Goal: Transaction & Acquisition: Purchase product/service

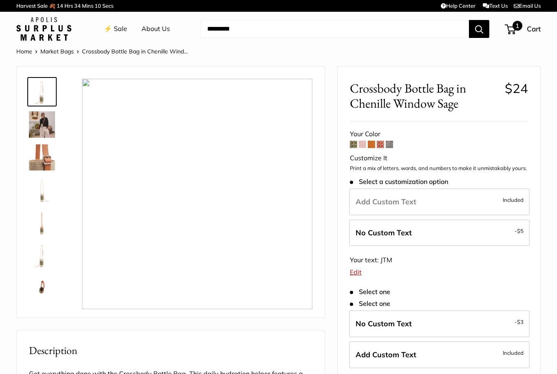
click at [516, 26] on span "1" at bounding box center [517, 26] width 10 height 10
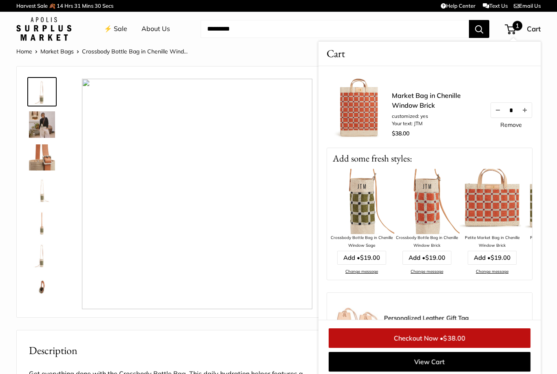
click at [492, 207] on img at bounding box center [491, 201] width 65 height 65
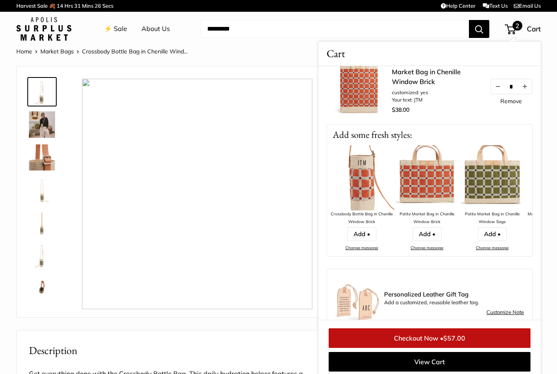
scroll to position [105, 0]
click at [432, 247] on link "Change message" at bounding box center [427, 247] width 33 height 5
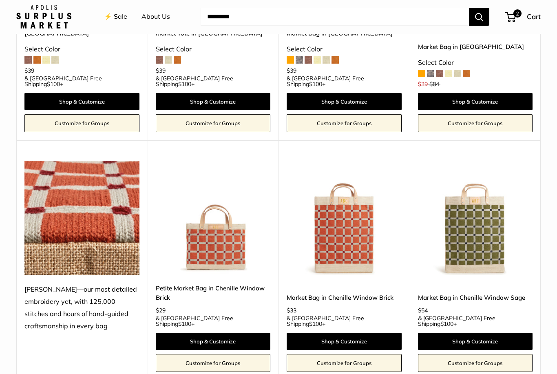
scroll to position [1260, 0]
click at [473, 354] on link "Customize for Groups" at bounding box center [475, 363] width 115 height 18
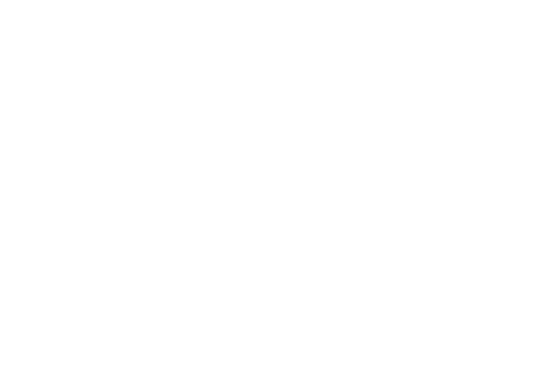
scroll to position [1286, 0]
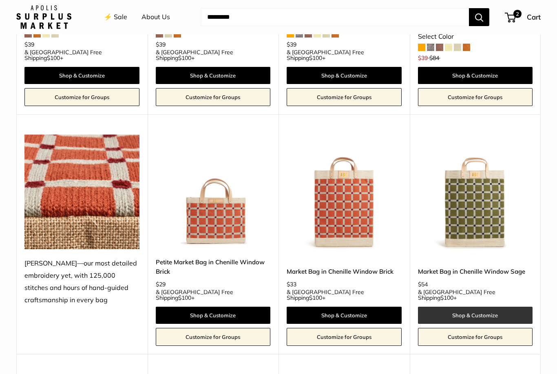
click at [472, 307] on link "Shop & Customize" at bounding box center [475, 315] width 115 height 17
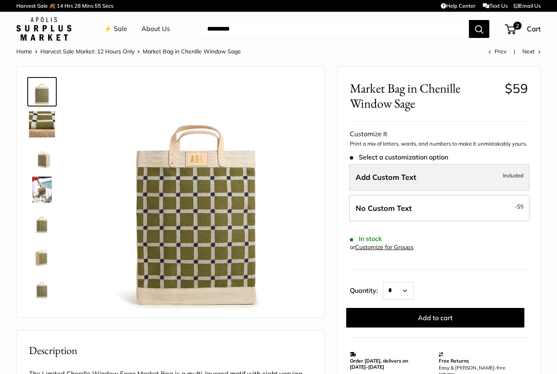
click at [427, 179] on label "Add Custom Text Included" at bounding box center [439, 177] width 181 height 27
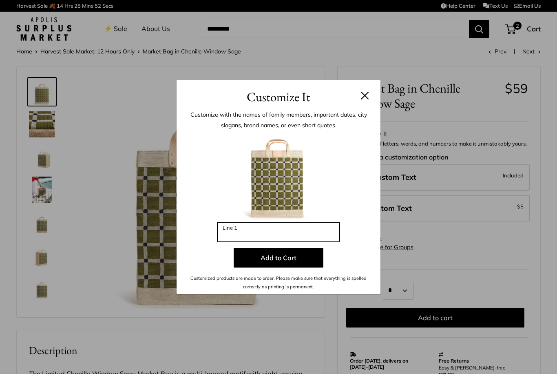
click at [258, 235] on input "Line 1" at bounding box center [278, 232] width 122 height 20
type input "***"
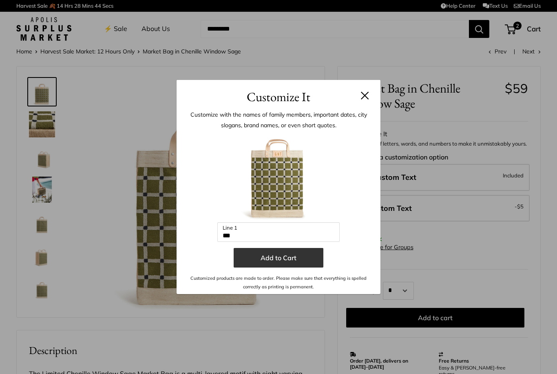
click at [279, 259] on button "Add to Cart" at bounding box center [279, 258] width 90 height 20
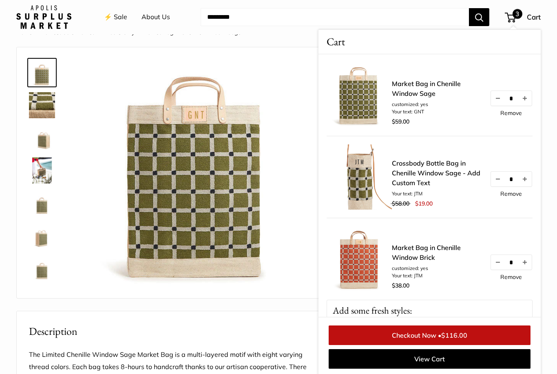
click at [508, 113] on link "Remove" at bounding box center [511, 113] width 22 height 6
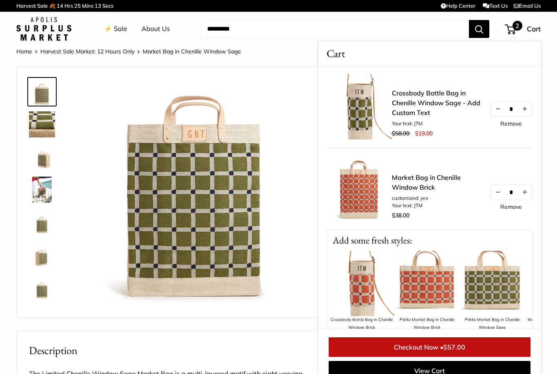
click at [121, 28] on link "⚡️ Sale" at bounding box center [115, 29] width 23 height 12
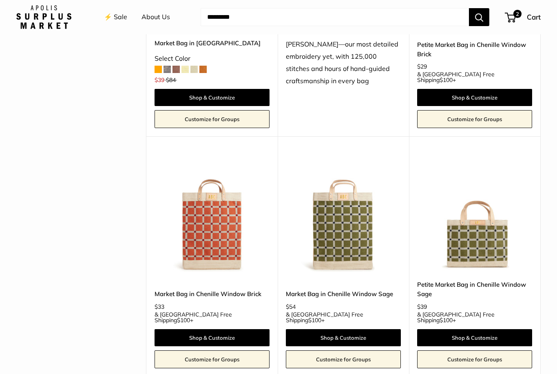
scroll to position [1559, 0]
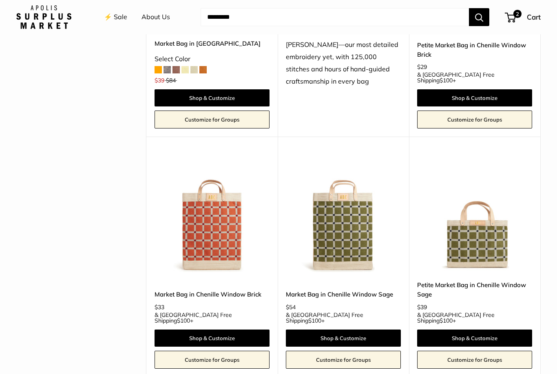
click at [212, 158] on img at bounding box center [212, 214] width 115 height 115
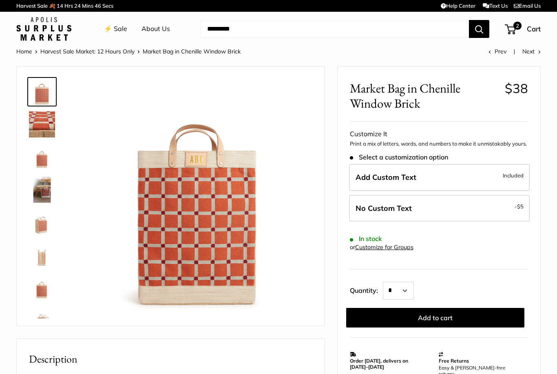
click at [44, 162] on img at bounding box center [42, 157] width 26 height 26
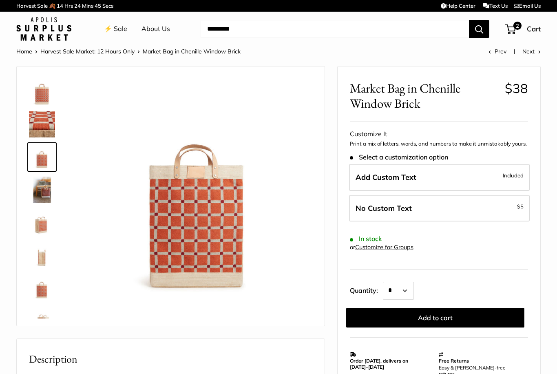
click at [41, 193] on img at bounding box center [42, 190] width 26 height 26
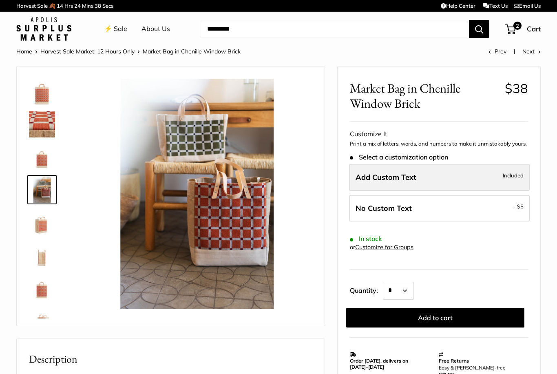
click at [399, 181] on label "Add Custom Text Included" at bounding box center [439, 177] width 181 height 27
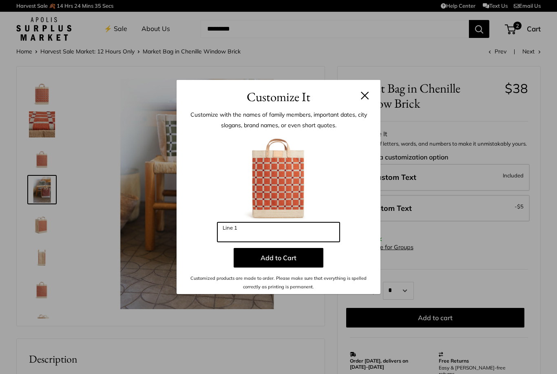
click at [271, 230] on input "Line 1" at bounding box center [278, 232] width 122 height 20
type input "***"
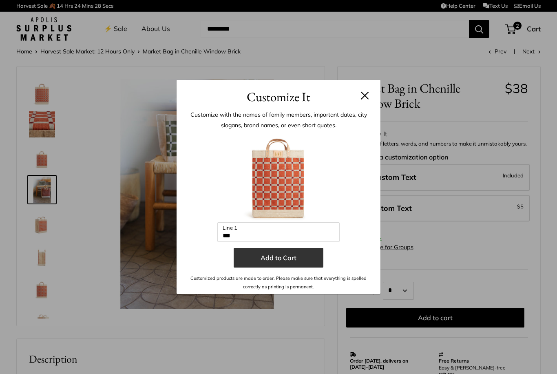
click at [278, 260] on button "Add to Cart" at bounding box center [279, 258] width 90 height 20
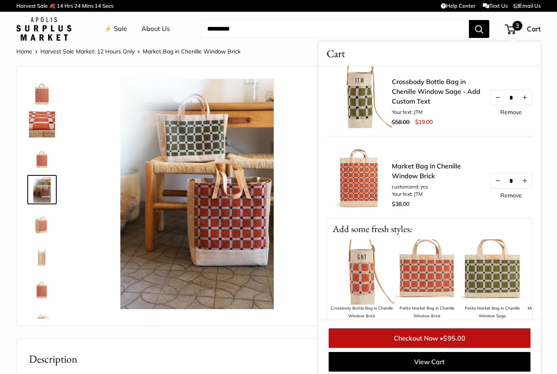
click at [509, 113] on link "Remove" at bounding box center [511, 112] width 22 height 6
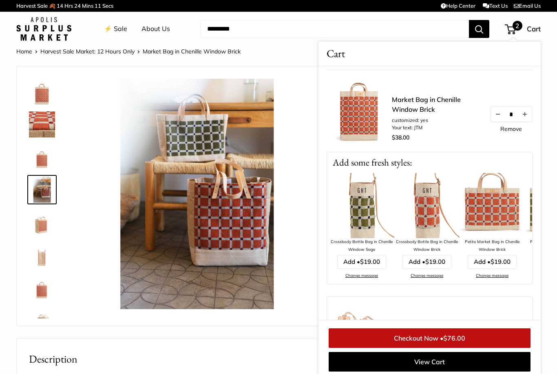
scroll to position [124, 0]
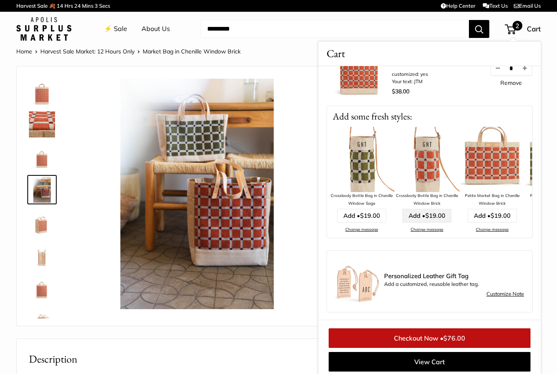
click at [426, 215] on span "$19.00" at bounding box center [435, 216] width 20 height 8
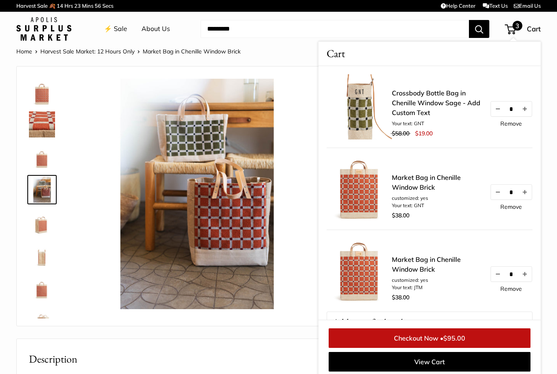
click at [514, 124] on link "Remove" at bounding box center [511, 124] width 22 height 6
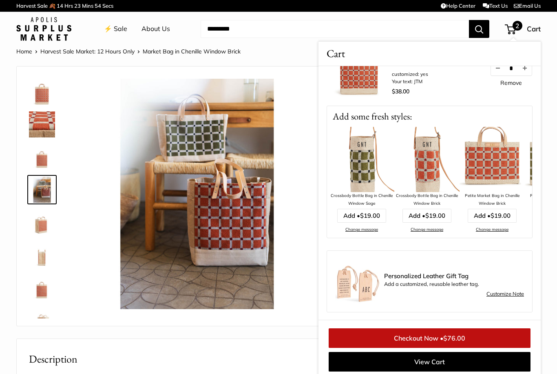
scroll to position [124, 0]
click at [427, 231] on link "Change message" at bounding box center [427, 229] width 33 height 5
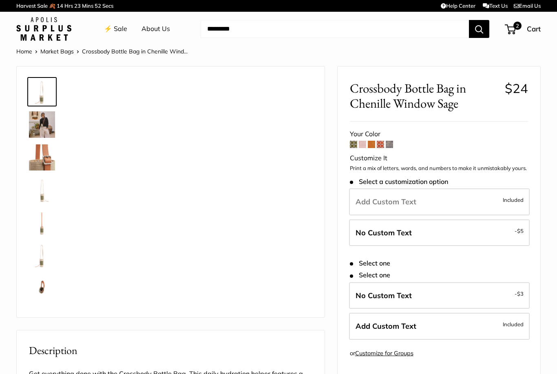
type input "***"
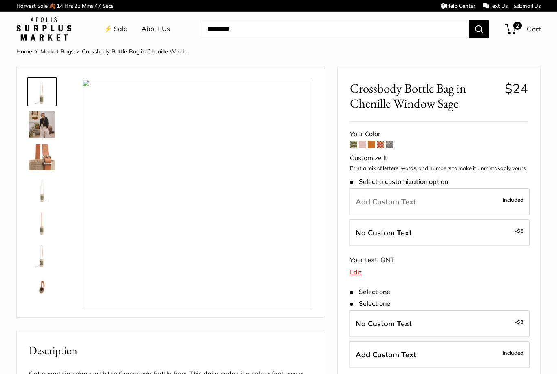
click at [381, 143] on span at bounding box center [380, 144] width 7 height 7
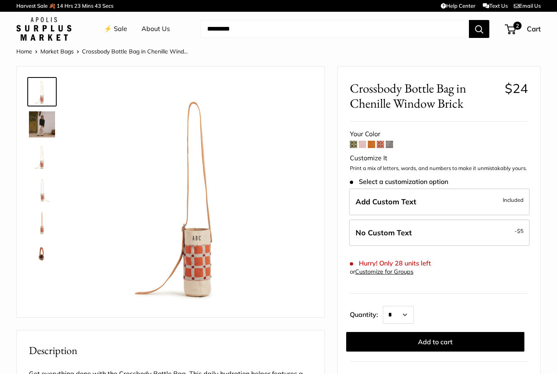
click at [401, 202] on span "Add Custom Text" at bounding box center [385, 201] width 61 height 9
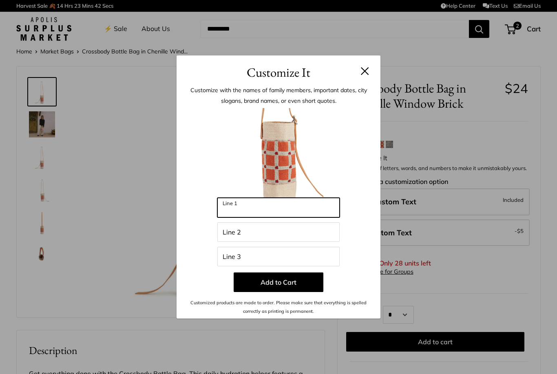
click at [243, 216] on input "Line 1" at bounding box center [278, 208] width 122 height 20
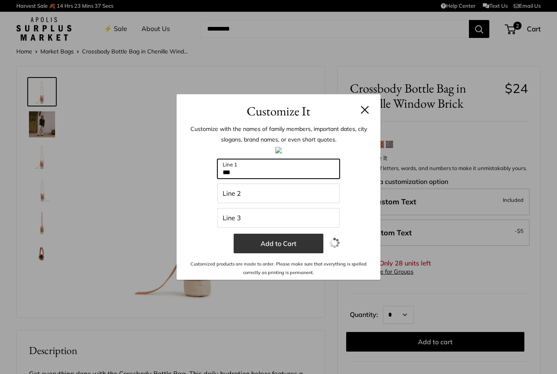
type input "***"
click at [288, 246] on button "Add to Cart" at bounding box center [279, 244] width 90 height 20
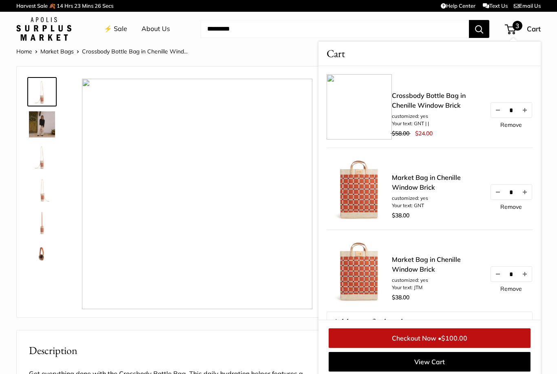
click at [403, 100] on link "Crossbody Bottle Bag in Chenille Window Brick" at bounding box center [437, 101] width 90 height 20
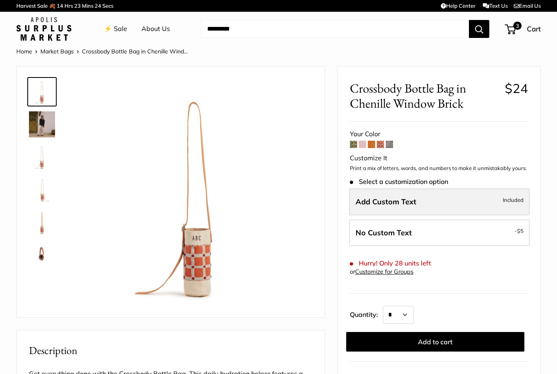
click at [409, 203] on span "Add Custom Text" at bounding box center [385, 201] width 61 height 9
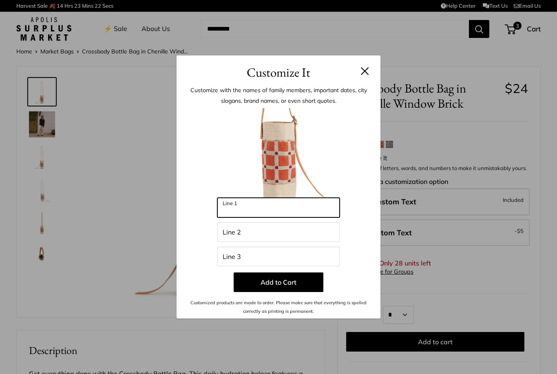
click at [258, 208] on input "Line 1" at bounding box center [278, 208] width 122 height 20
type input "***"
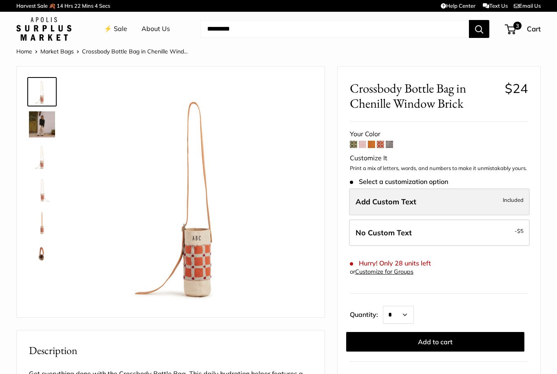
click at [390, 204] on label "Add Custom Text Included" at bounding box center [439, 201] width 181 height 27
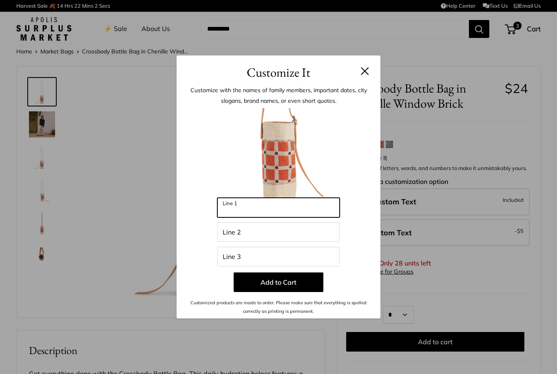
click at [278, 211] on input "Line 1" at bounding box center [278, 208] width 122 height 20
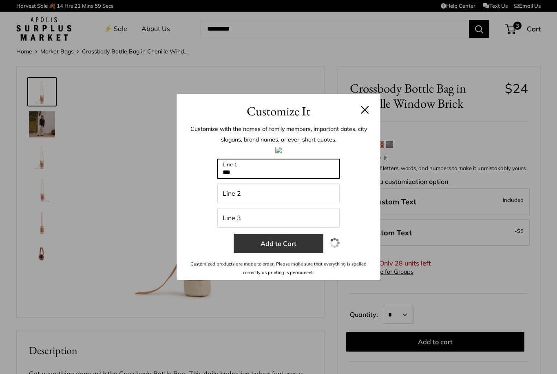
type input "***"
click at [276, 249] on button "Add to Cart" at bounding box center [279, 244] width 90 height 20
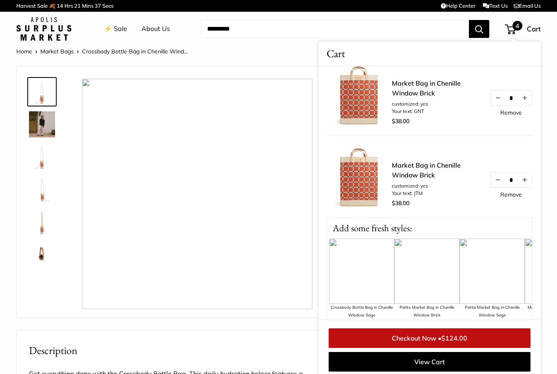
scroll to position [265, 0]
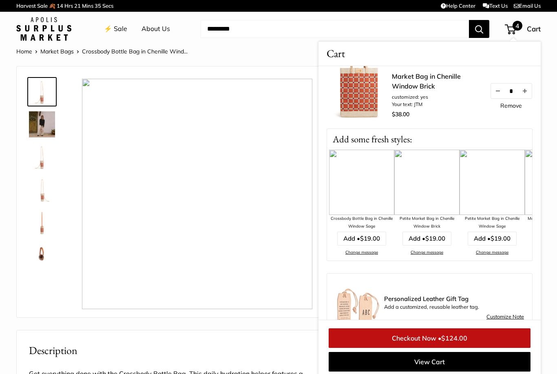
click at [419, 337] on link "Checkout Now • $124.00" at bounding box center [430, 338] width 202 height 20
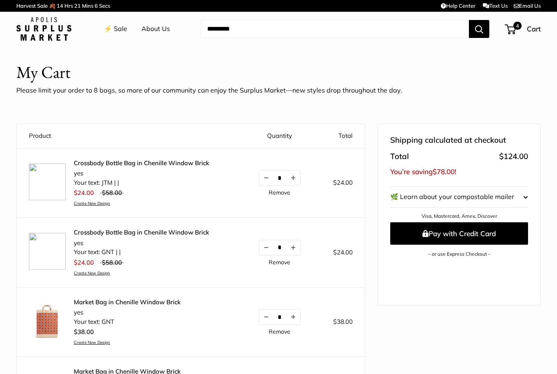
click at [88, 169] on li "yes" at bounding box center [141, 173] width 135 height 9
click at [88, 160] on link "Crossbody Bottle Bag in Chenille Window Brick" at bounding box center [141, 163] width 135 height 8
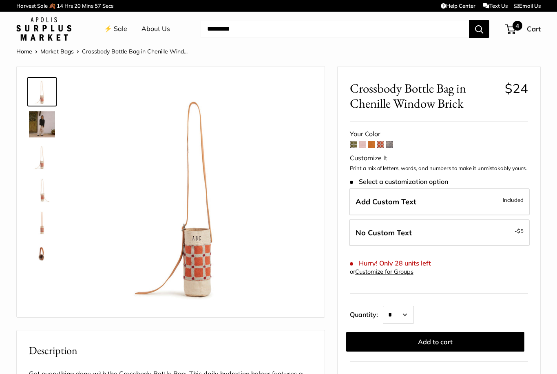
click at [514, 29] on span "4" at bounding box center [517, 26] width 10 height 10
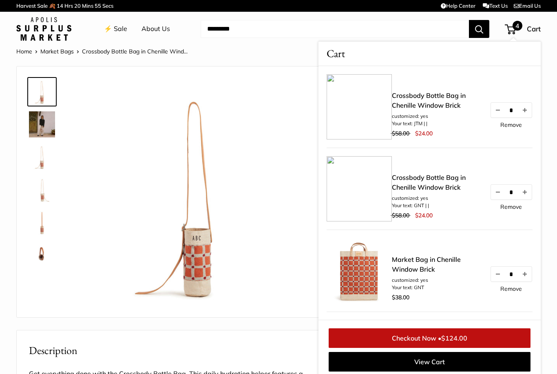
click at [426, 340] on link "Checkout Now • $124.00" at bounding box center [430, 338] width 202 height 20
